Goal: Information Seeking & Learning: Learn about a topic

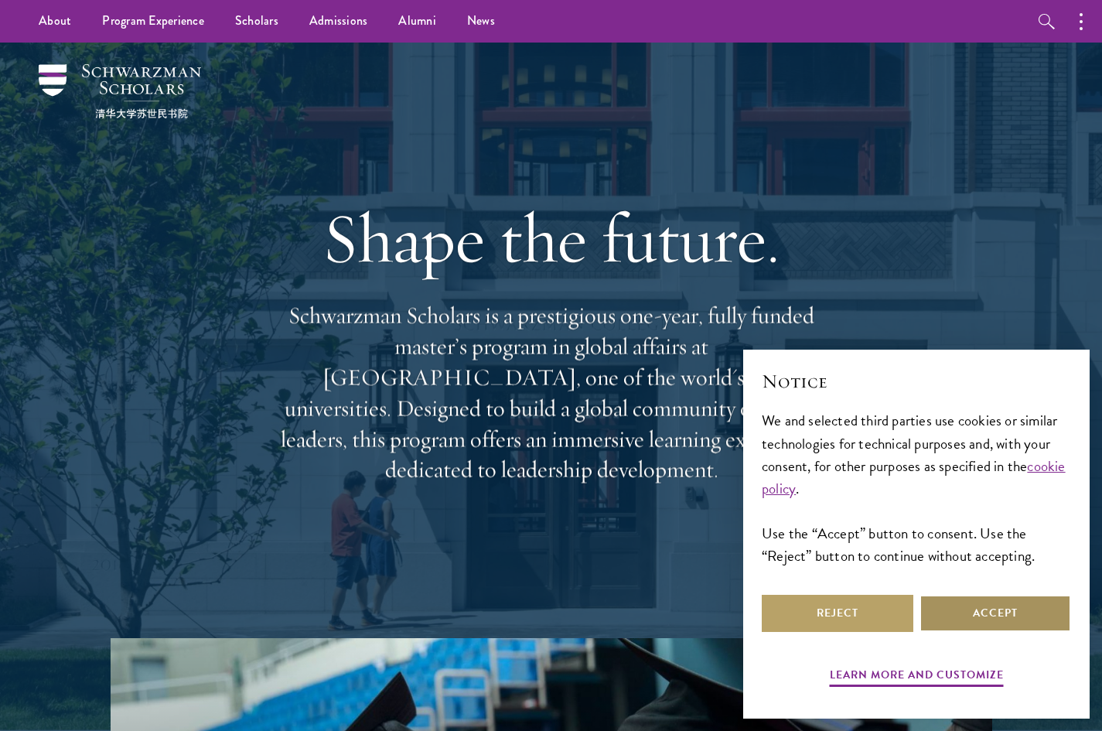
drag, startPoint x: 928, startPoint y: 630, endPoint x: 939, endPoint y: 623, distance: 13.3
click at [937, 624] on button "Accept" at bounding box center [996, 613] width 152 height 37
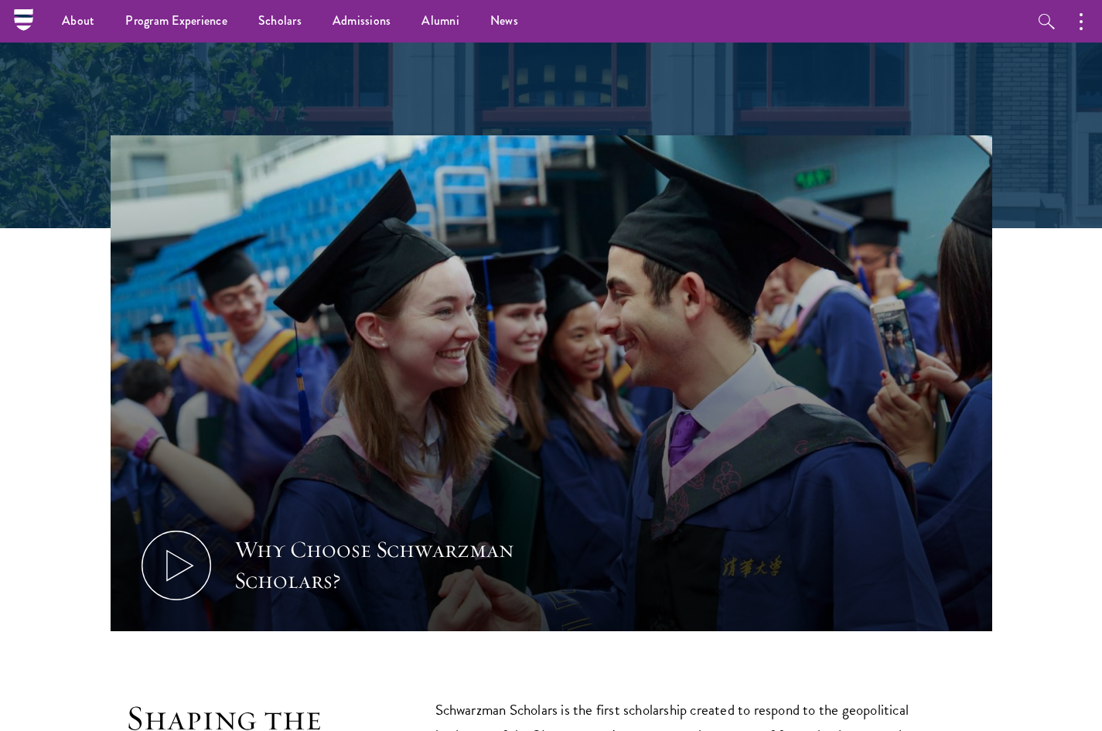
scroll to position [491, 0]
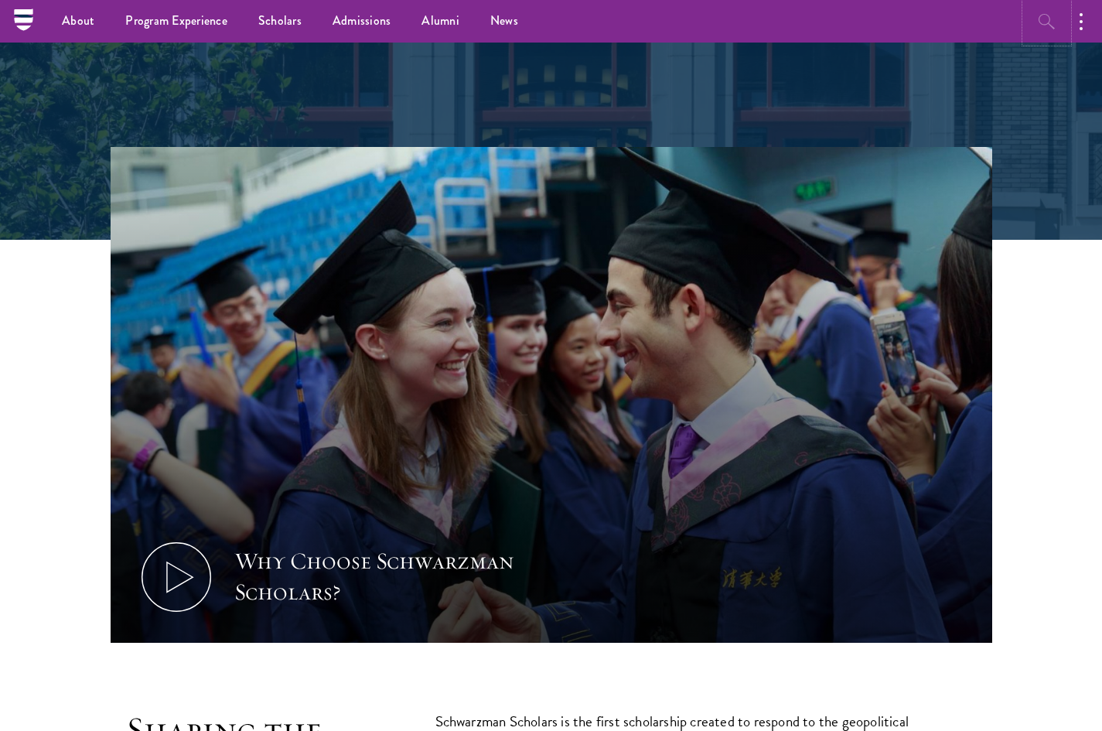
click at [1062, 36] on button "button" at bounding box center [1047, 21] width 43 height 43
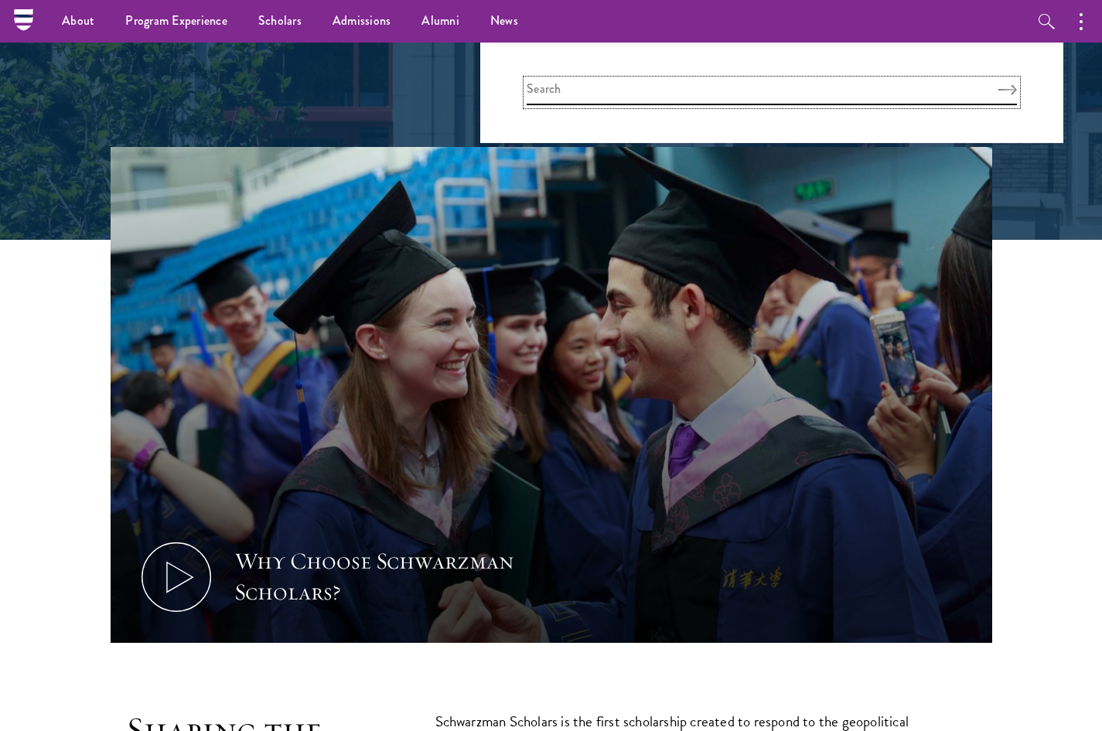
click at [730, 89] on input "search" at bounding box center [772, 93] width 490 height 26
type input "ბ"
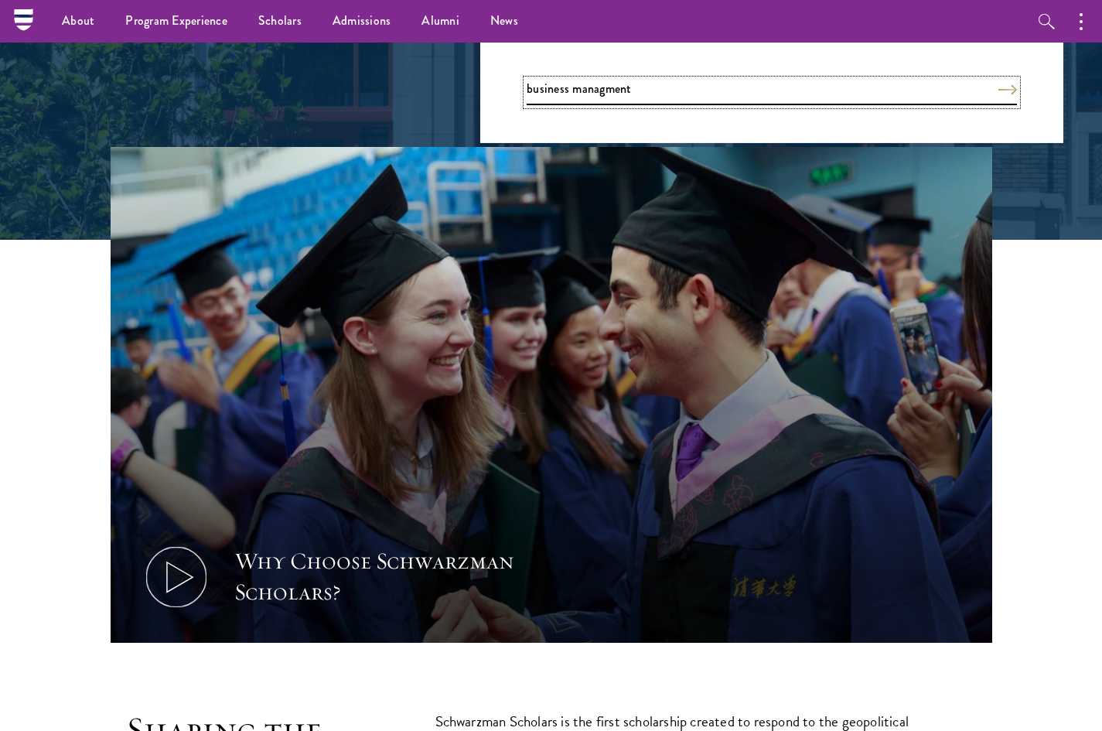
type input "business managment"
click at [998, 84] on button "Search" at bounding box center [1007, 89] width 19 height 11
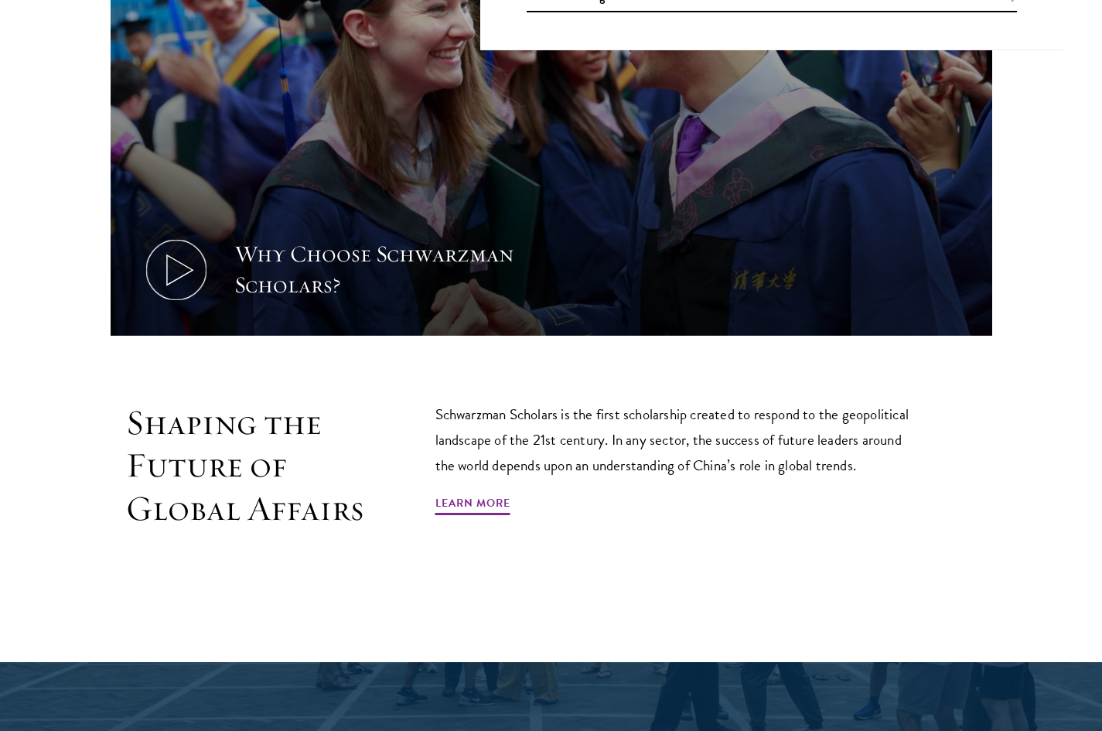
scroll to position [800, 0]
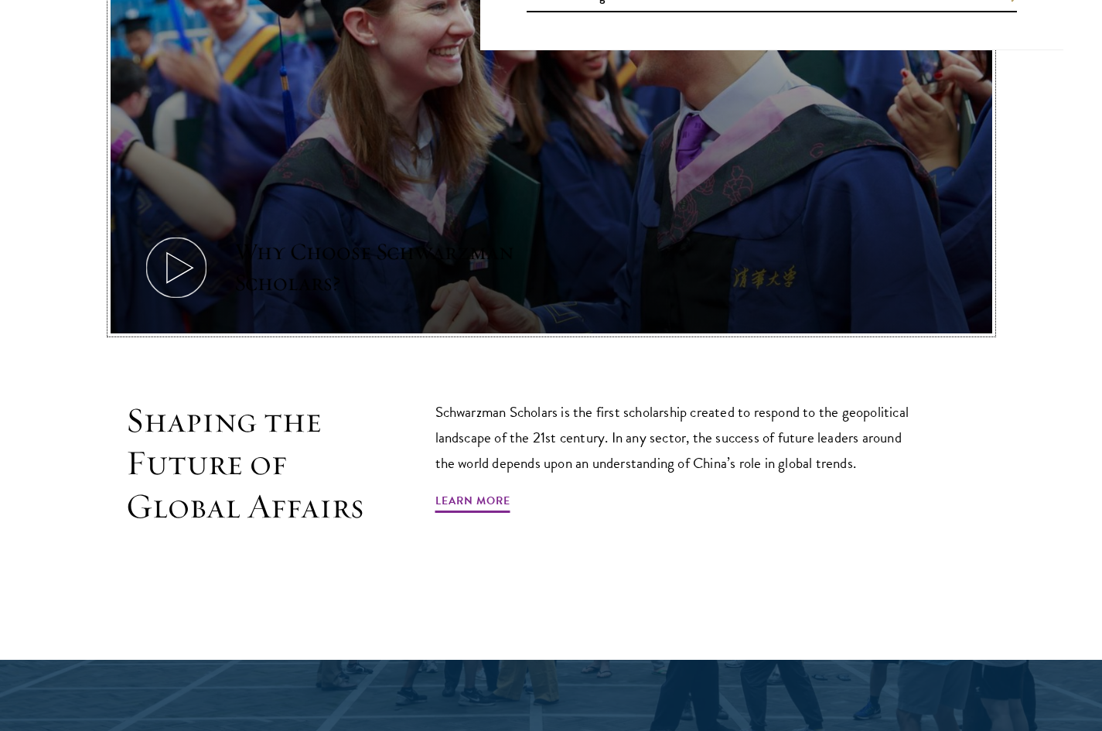
click at [517, 212] on button "Why Choose Schwarzman Scholars?" at bounding box center [552, 86] width 882 height 496
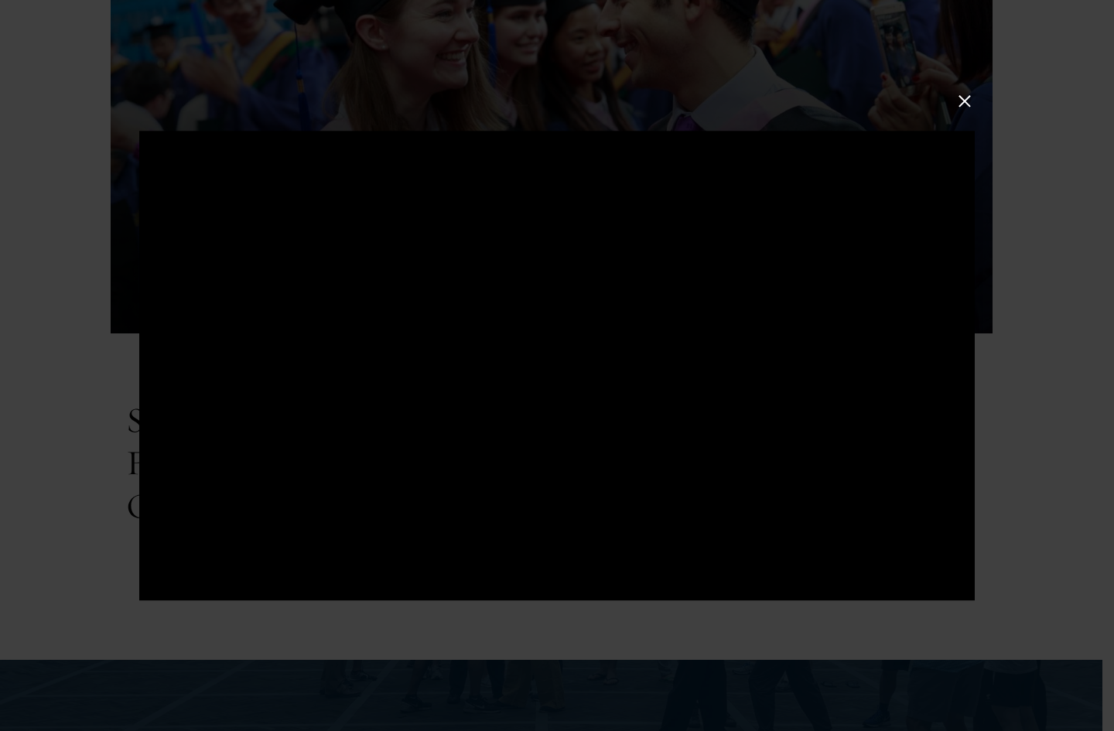
drag, startPoint x: 974, startPoint y: 97, endPoint x: 962, endPoint y: 104, distance: 13.9
click at [963, 104] on button at bounding box center [964, 100] width 20 height 20
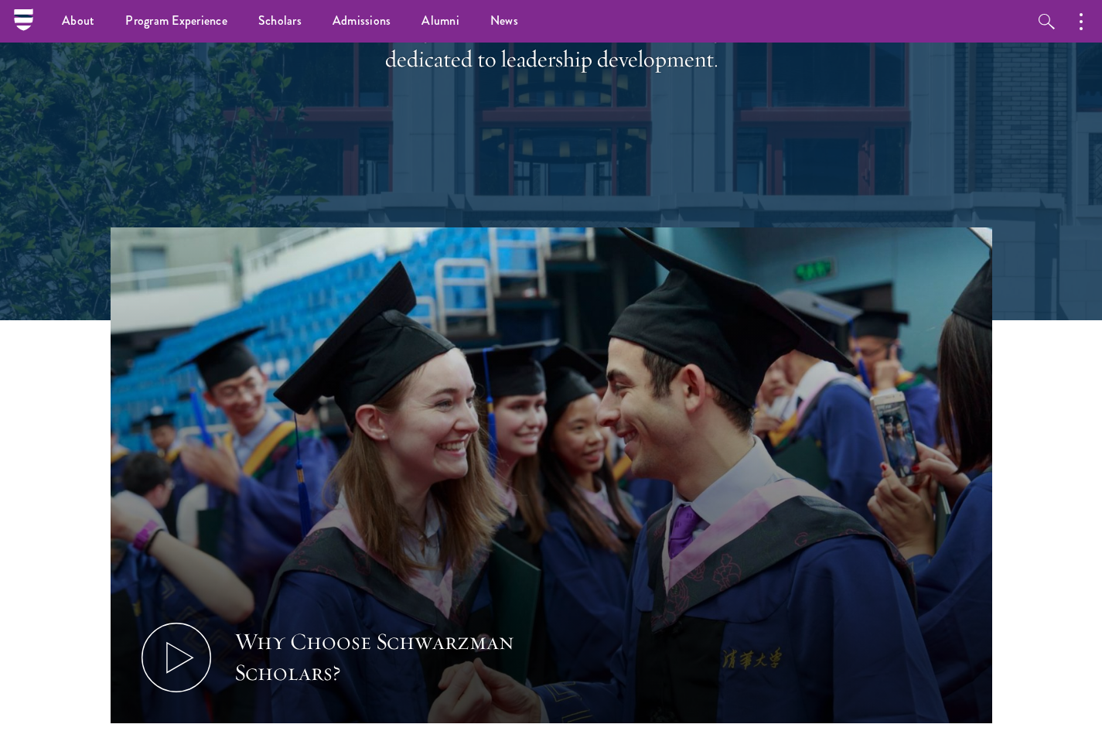
scroll to position [336, 0]
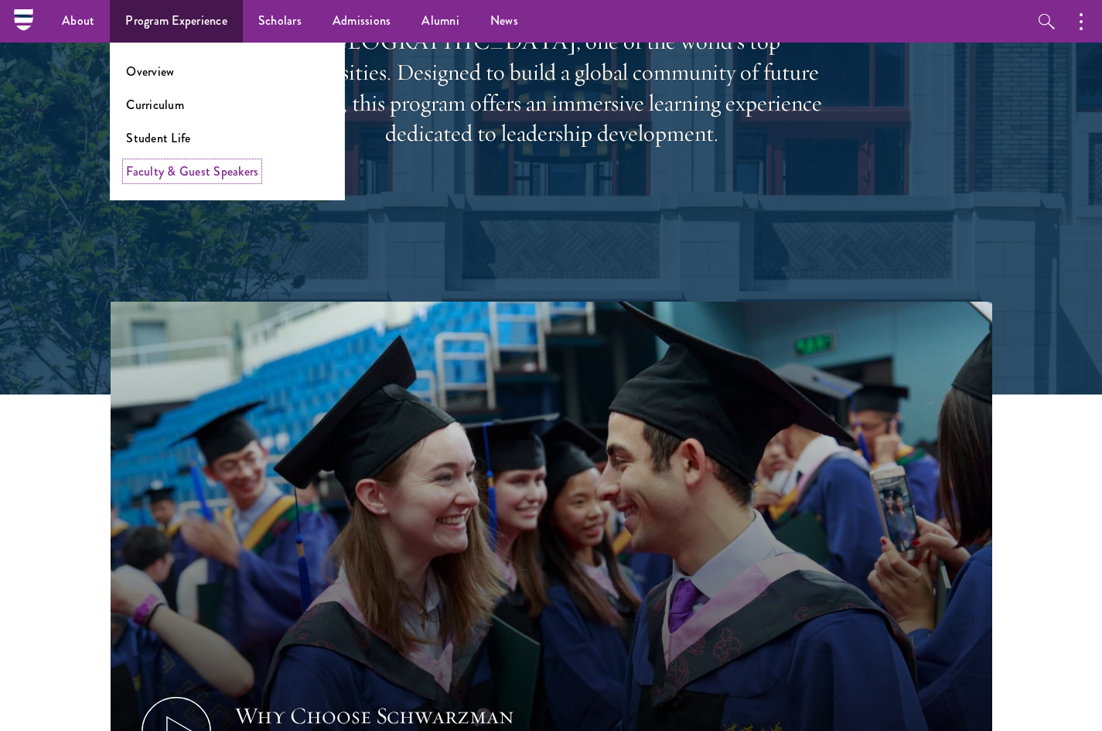
click at [206, 176] on link "Faculty & Guest Speakers" at bounding box center [192, 171] width 132 height 18
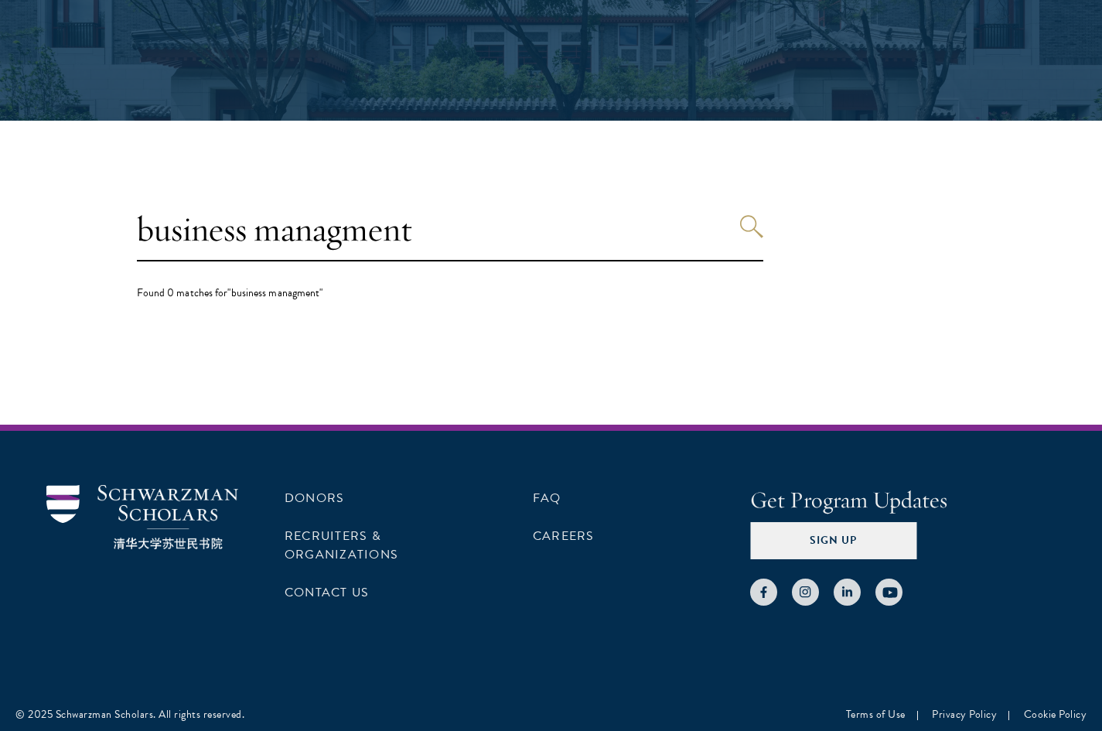
scroll to position [282, 0]
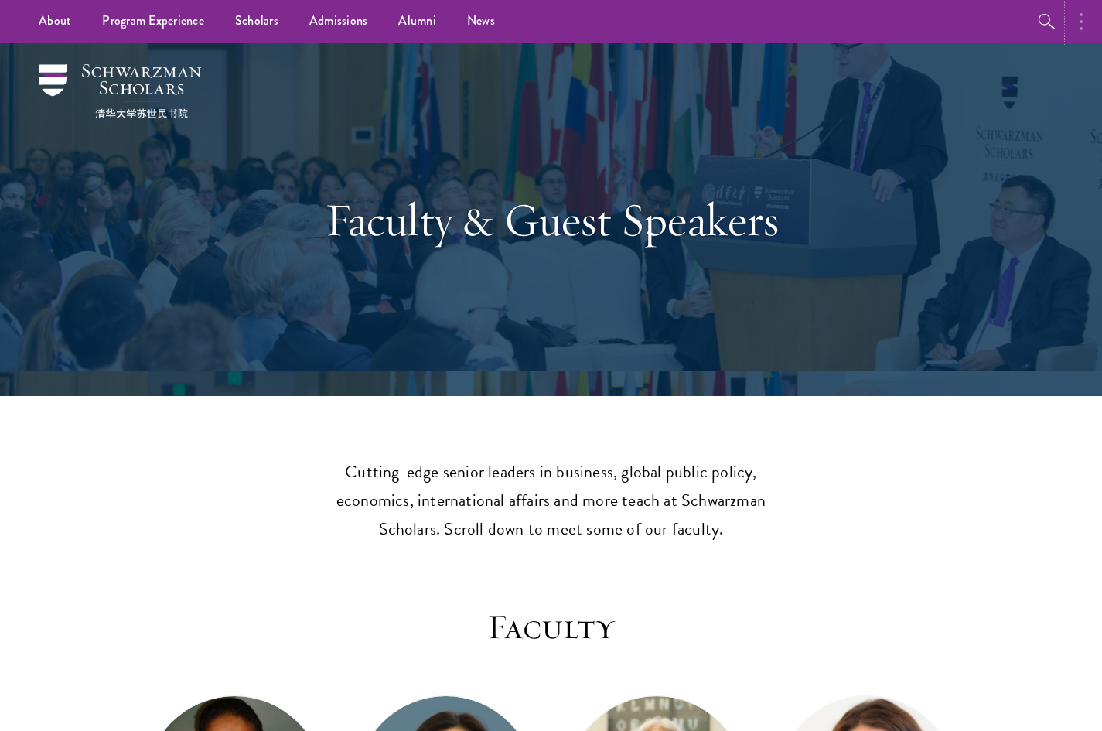
click at [1091, 30] on button "button" at bounding box center [1085, 21] width 34 height 43
drag, startPoint x: 1010, startPoint y: 169, endPoint x: 633, endPoint y: 186, distance: 377.8
click at [1000, 176] on div "Faculty & Guest Speakers" at bounding box center [550, 219] width 947 height 353
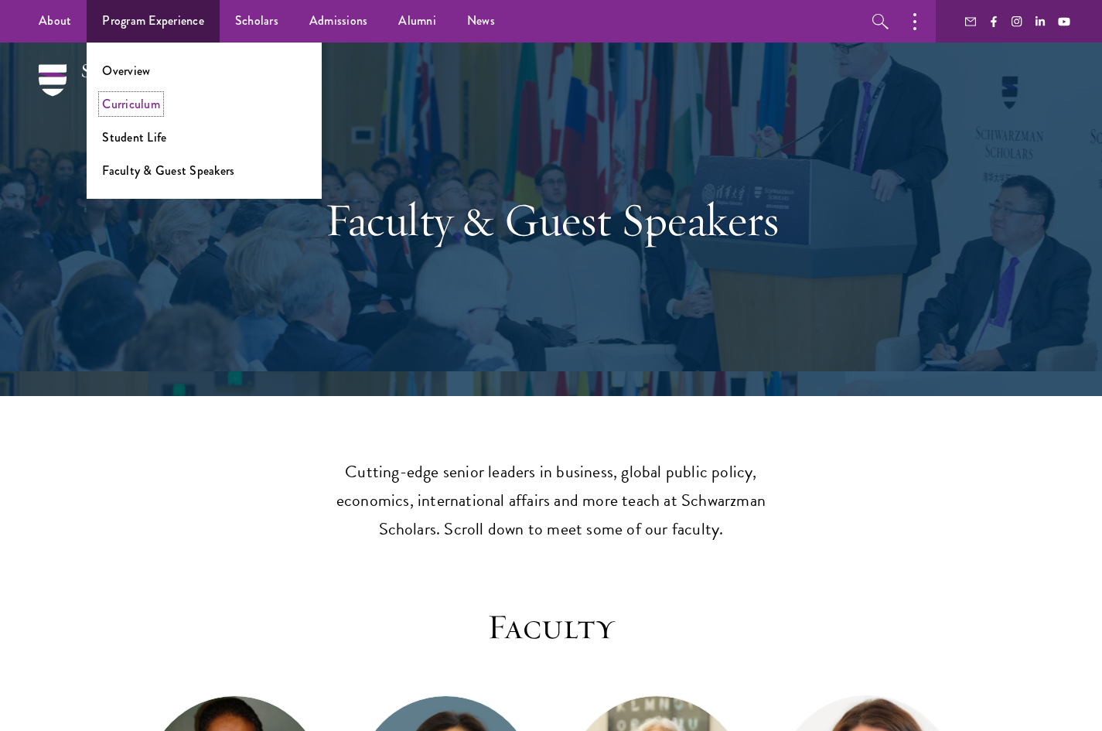
click at [155, 111] on link "Curriculum" at bounding box center [131, 104] width 58 height 18
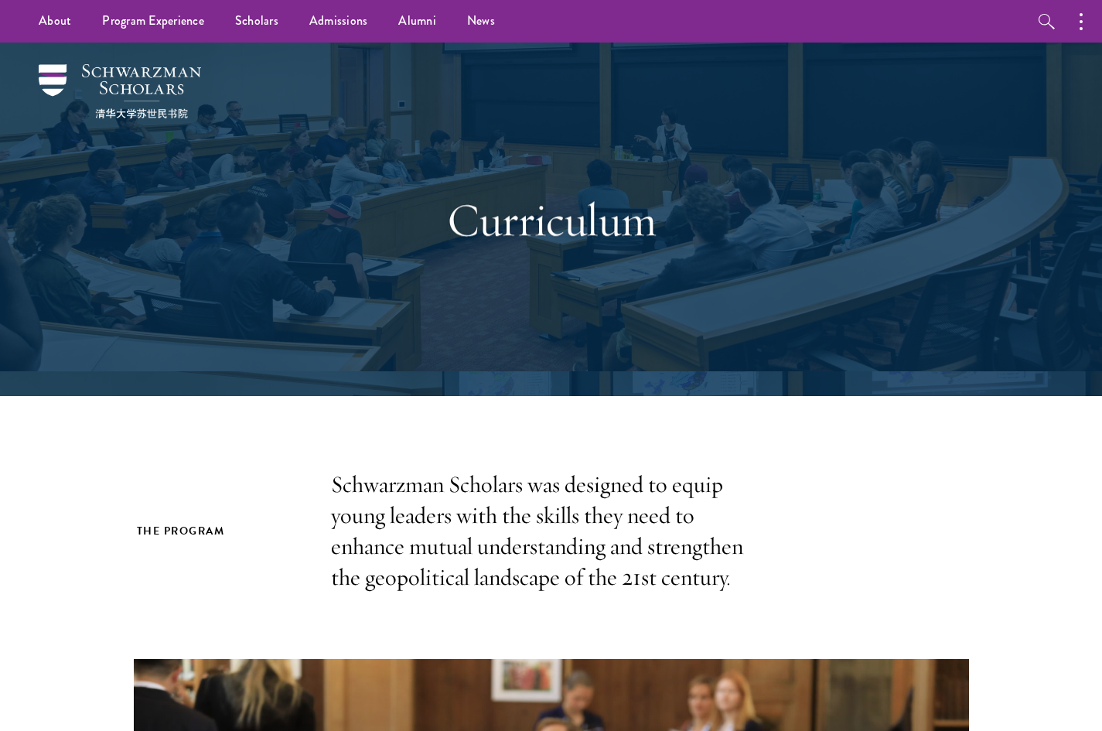
click at [521, 241] on h1 "Curriculum" at bounding box center [552, 220] width 534 height 56
drag, startPoint x: 418, startPoint y: 118, endPoint x: 449, endPoint y: 128, distance: 31.8
click at [449, 128] on div "Curriculum" at bounding box center [552, 219] width 534 height 210
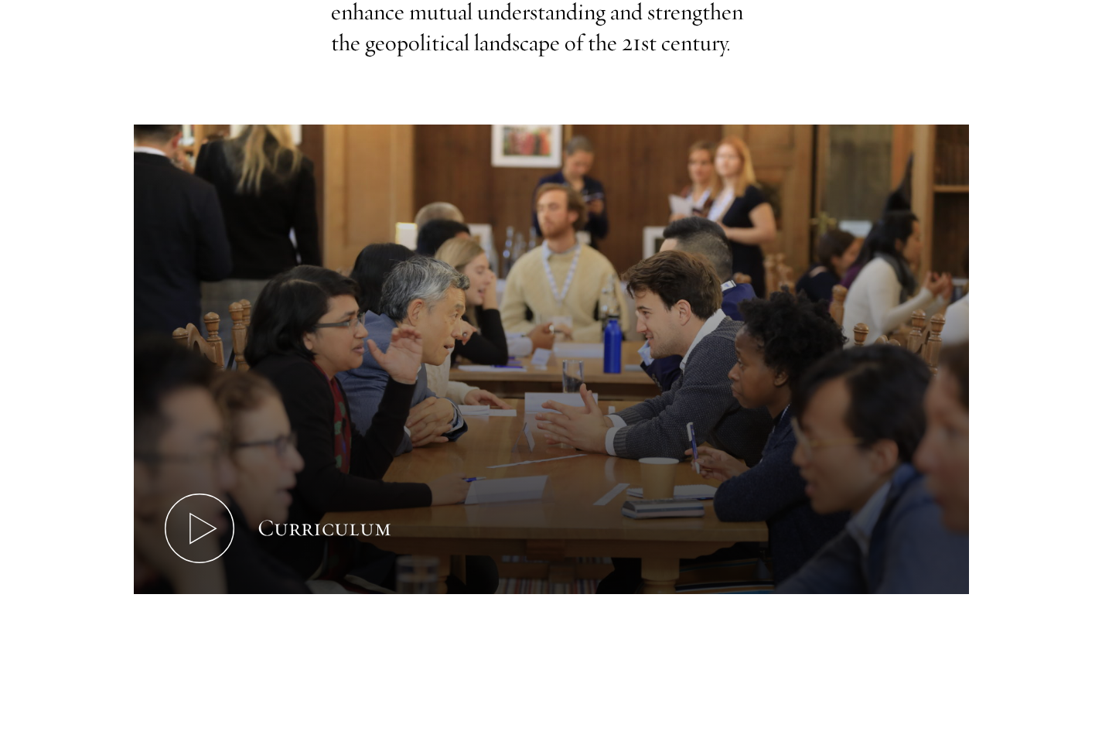
scroll to position [541, 0]
